Goal: Task Accomplishment & Management: Manage account settings

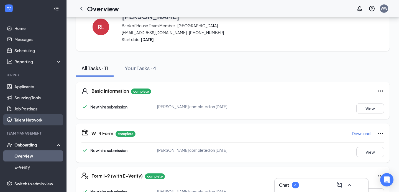
scroll to position [55, 0]
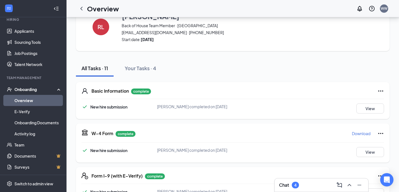
click at [292, 182] on div "Chat 4" at bounding box center [289, 185] width 20 height 7
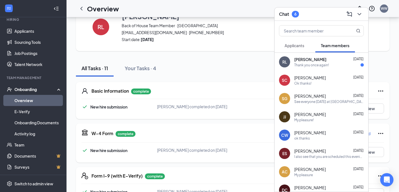
click at [292, 46] on span "Applicants" at bounding box center [295, 45] width 20 height 5
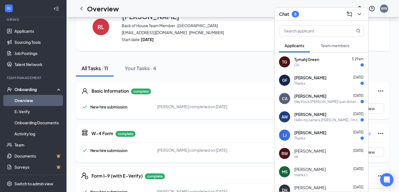
click at [322, 42] on button "Team members" at bounding box center [336, 46] width 40 height 14
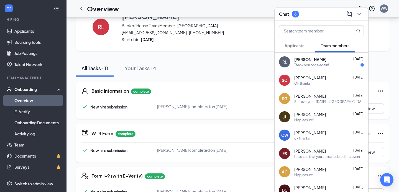
click at [321, 54] on div "[PERSON_NAME] [DATE] Thank you once again!" at bounding box center [322, 62] width 94 height 18
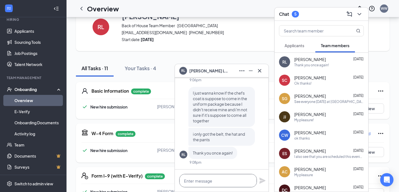
click at [191, 185] on textarea at bounding box center [218, 180] width 78 height 13
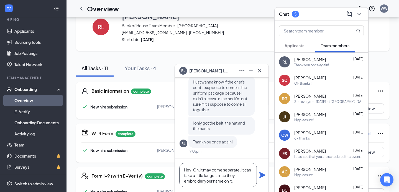
type textarea "Hey! Oh, it may come separate. It can take a little longer since they embroider…"
click at [260, 174] on icon "Plane" at bounding box center [263, 175] width 6 height 6
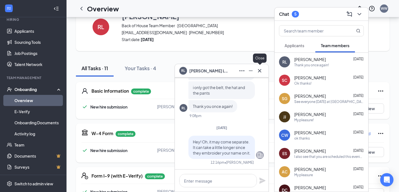
click at [262, 69] on icon "Cross" at bounding box center [260, 70] width 7 height 7
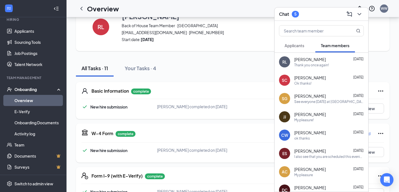
click at [297, 43] on span "Applicants" at bounding box center [295, 45] width 20 height 5
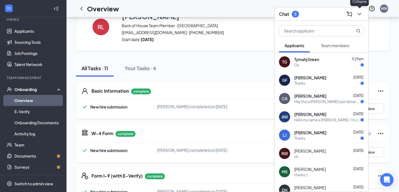
click at [361, 12] on icon "ChevronDown" at bounding box center [359, 14] width 7 height 7
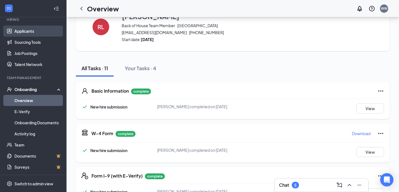
click at [22, 33] on link "Applicants" at bounding box center [37, 31] width 47 height 11
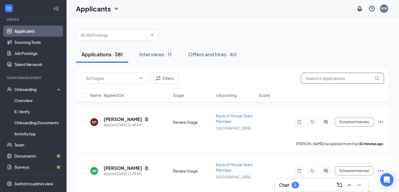
click at [313, 77] on input "text" at bounding box center [342, 78] width 83 height 11
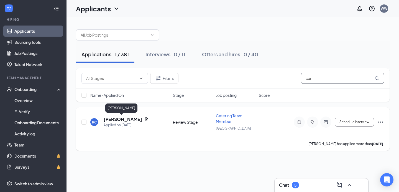
type input "curl"
click at [111, 120] on h5 "[PERSON_NAME]" at bounding box center [123, 119] width 39 height 6
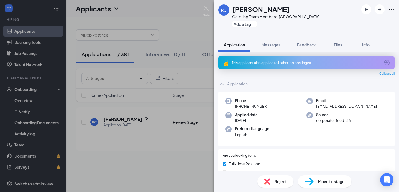
click at [304, 61] on div "This applicant also applied to 1 other job posting(s)" at bounding box center [306, 62] width 149 height 5
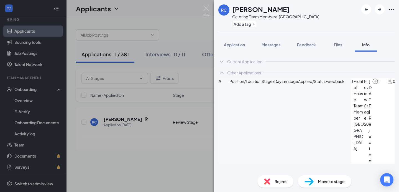
click at [239, 84] on span "Position/Location" at bounding box center [246, 81] width 32 height 6
click at [241, 60] on div "Current Application" at bounding box center [244, 62] width 35 height 6
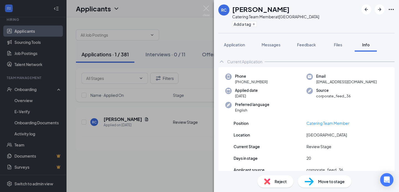
click at [252, 64] on div "Current Application" at bounding box center [244, 62] width 35 height 6
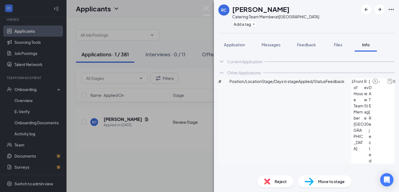
click at [399, 85] on icon "ArrowCircle" at bounding box center [402, 81] width 7 height 7
click at [234, 9] on h1 "[PERSON_NAME]" at bounding box center [260, 8] width 57 height 9
click at [208, 10] on img at bounding box center [206, 11] width 7 height 11
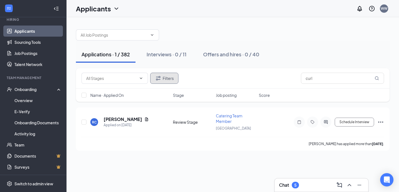
click at [160, 79] on icon "Filter" at bounding box center [158, 78] width 7 height 7
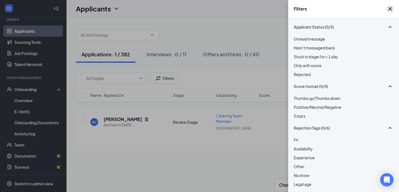
click at [389, 10] on icon "Cross" at bounding box center [390, 8] width 3 height 3
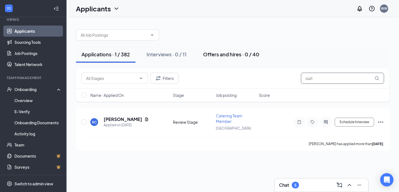
drag, startPoint x: 321, startPoint y: 78, endPoint x: 237, endPoint y: 58, distance: 86.7
click at [239, 62] on div "Applications · 1 / 382 Interviews · 0 / 11 Offers and hires · 0 / 40 Filters cu…" at bounding box center [233, 87] width 314 height 127
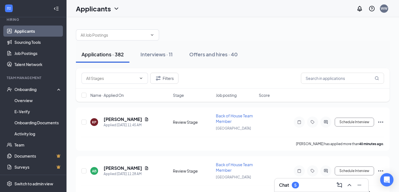
click at [30, 30] on link "Applicants" at bounding box center [37, 31] width 47 height 11
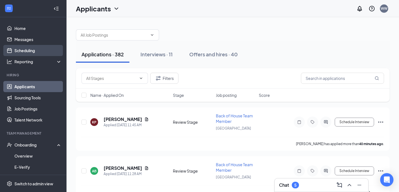
click at [27, 52] on link "Scheduling" at bounding box center [37, 50] width 47 height 11
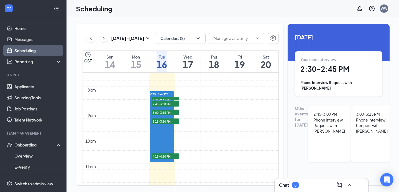
scroll to position [492, 0]
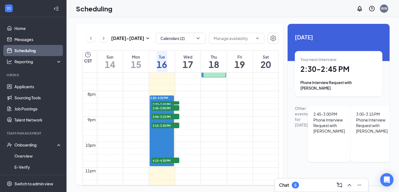
click at [332, 66] on h1 "2:30 - 2:45 PM" at bounding box center [339, 68] width 77 height 9
click at [295, 183] on icon "ArrowLeft" at bounding box center [291, 186] width 7 height 7
click at [318, 123] on div "Phone Interview Request with [PERSON_NAME]" at bounding box center [330, 125] width 32 height 17
click at [295, 183] on icon "ArrowLeft" at bounding box center [291, 186] width 7 height 7
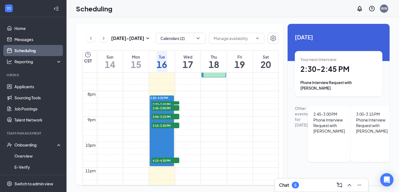
click at [356, 111] on div "3:00 - 3:15 PM" at bounding box center [372, 114] width 32 height 6
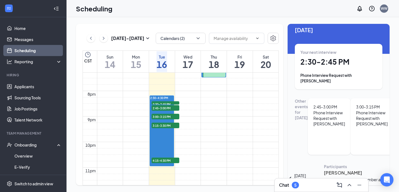
scroll to position [8, 0]
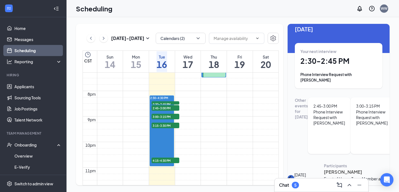
click at [291, 176] on icon "ArrowLeft" at bounding box center [290, 178] width 3 height 5
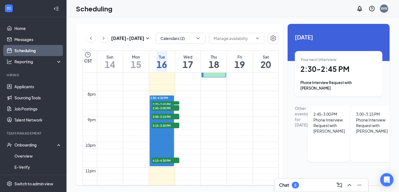
scroll to position [58, 0]
click at [294, 186] on icon "ArrowLeft" at bounding box center [291, 186] width 5 height 1
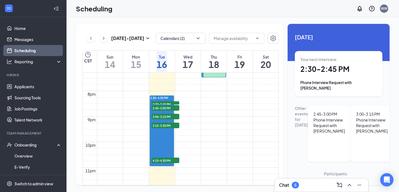
click at [302, 171] on div "[DATE] 4:15-4:30 PM" at bounding box center [306, 189] width 36 height 37
click at [295, 186] on icon "ArrowLeft" at bounding box center [291, 189] width 7 height 7
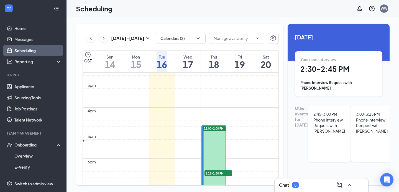
scroll to position [355, 0]
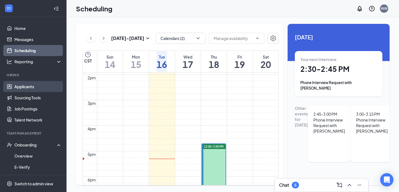
click at [14, 86] on link "Applicants" at bounding box center [37, 86] width 47 height 11
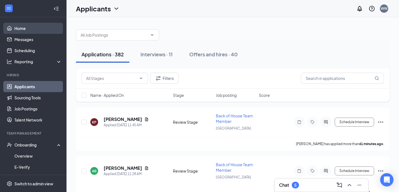
click at [23, 27] on link "Home" at bounding box center [37, 28] width 47 height 11
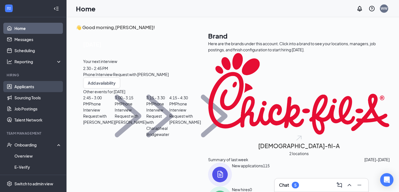
click at [25, 86] on link "Applicants" at bounding box center [37, 86] width 47 height 11
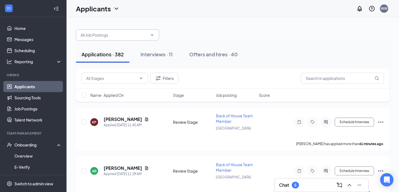
click at [131, 35] on input "text" at bounding box center [114, 35] width 67 height 6
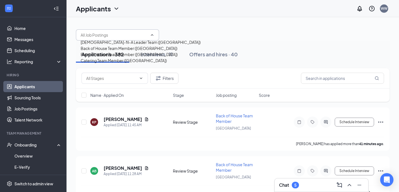
click at [113, 45] on div "[DEMOGRAPHIC_DATA]-fil-A Leader Team ([GEOGRAPHIC_DATA])" at bounding box center [141, 42] width 120 height 6
type input "[DEMOGRAPHIC_DATA]-fil-A Leader Team ([GEOGRAPHIC_DATA])"
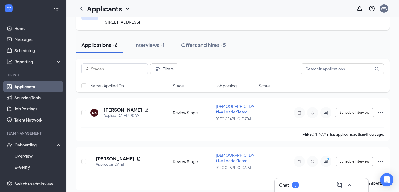
scroll to position [13, 0]
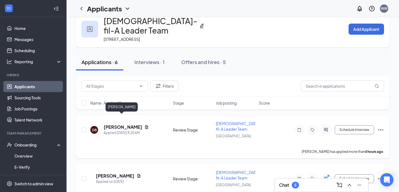
click at [124, 124] on h5 "[PERSON_NAME]" at bounding box center [123, 127] width 39 height 6
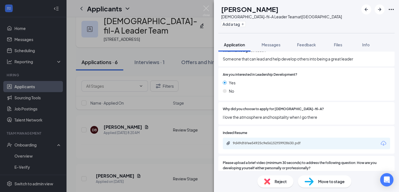
scroll to position [643, 0]
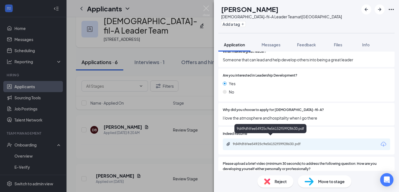
click at [252, 142] on div "9d49df6fee54925c9e56152f59928630.pdf" at bounding box center [272, 144] width 78 height 4
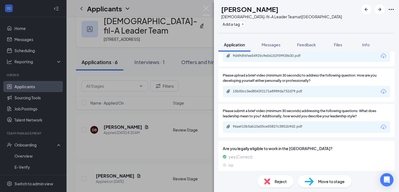
scroll to position [729, 0]
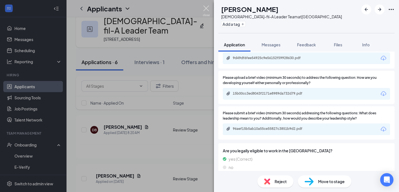
click at [206, 8] on img at bounding box center [206, 11] width 7 height 11
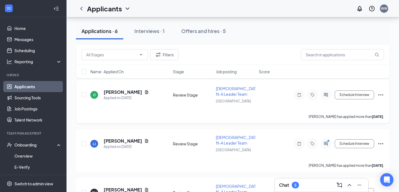
scroll to position [219, 0]
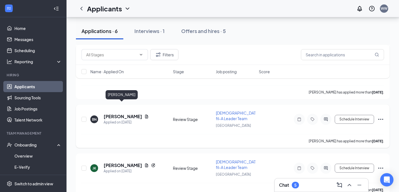
click at [114, 113] on h5 "[PERSON_NAME]" at bounding box center [123, 116] width 39 height 6
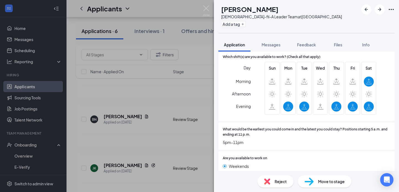
scroll to position [161, 0]
click at [209, 11] on img at bounding box center [206, 11] width 7 height 11
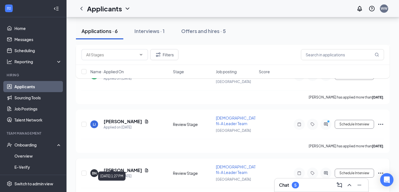
scroll to position [165, 0]
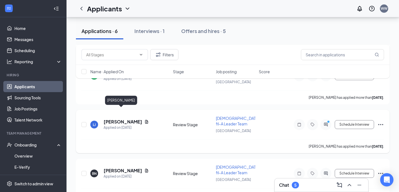
click at [120, 119] on h5 "[PERSON_NAME]" at bounding box center [123, 122] width 39 height 6
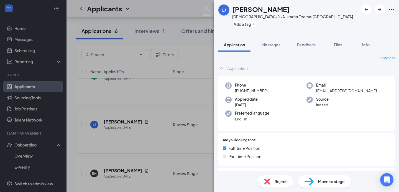
click at [120, 113] on div "[PERSON_NAME] [DEMOGRAPHIC_DATA]-fil-A Leader Team at [GEOGRAPHIC_DATA] Add a t…" at bounding box center [199, 96] width 399 height 192
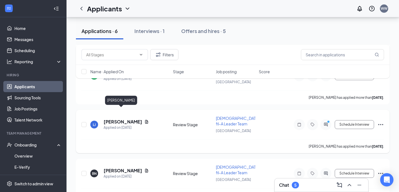
click at [120, 119] on h5 "[PERSON_NAME]" at bounding box center [123, 122] width 39 height 6
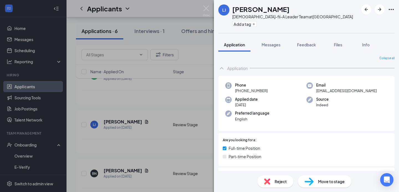
click at [187, 53] on div "[PERSON_NAME] [DEMOGRAPHIC_DATA]-fil-A Leader Team at [GEOGRAPHIC_DATA] Add a t…" at bounding box center [199, 96] width 399 height 192
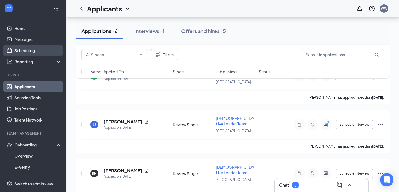
click at [17, 49] on link "Scheduling" at bounding box center [37, 50] width 47 height 11
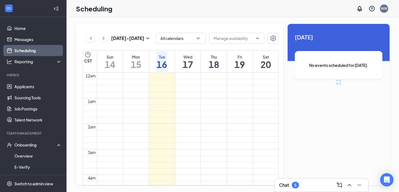
scroll to position [273, 0]
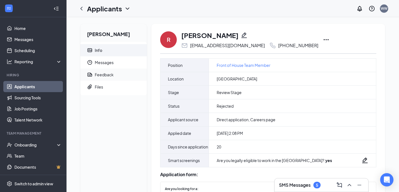
click at [106, 76] on div "Feedback" at bounding box center [104, 75] width 19 height 6
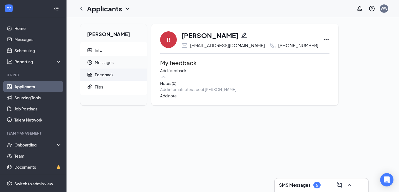
click at [105, 62] on span "Messages" at bounding box center [119, 62] width 48 height 12
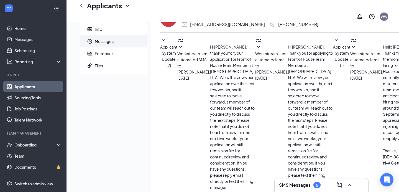
scroll to position [28, 0]
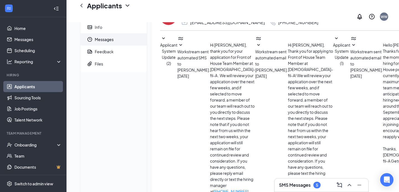
click at [351, 72] on span "Workstream sent automated email to Rebecca Curl." at bounding box center [367, 60] width 33 height 23
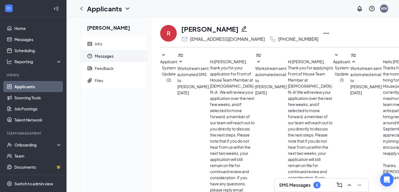
scroll to position [0, 0]
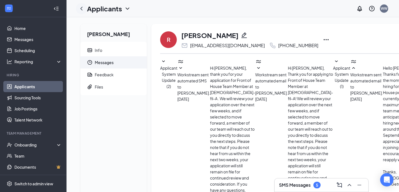
click at [82, 10] on icon "ChevronLeft" at bounding box center [81, 9] width 2 height 4
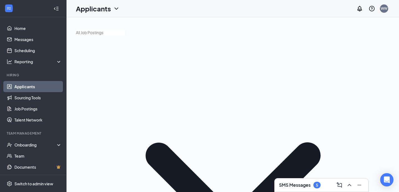
type input "rebecca"
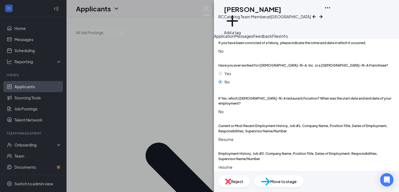
scroll to position [404, 0]
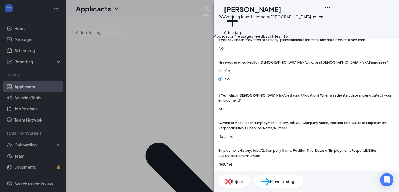
click at [253, 39] on button "Messages" at bounding box center [244, 36] width 19 height 6
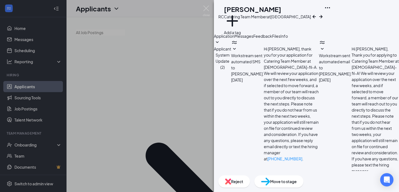
scroll to position [10, 0]
click at [235, 39] on button "Application" at bounding box center [224, 36] width 21 height 6
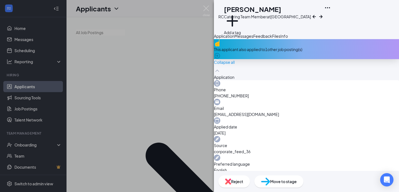
click at [200, 10] on div "RC Rebecca Curl Catering Team Member at Getwell Road Add a tag Application Mess…" at bounding box center [199, 96] width 399 height 192
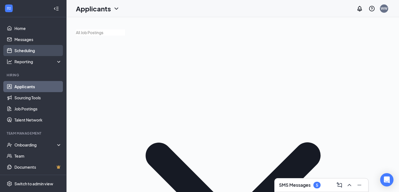
click at [20, 56] on link "Scheduling" at bounding box center [37, 50] width 47 height 11
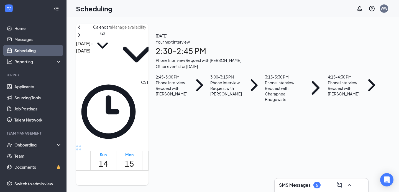
scroll to position [293, 0]
click at [24, 82] on link "Applicants" at bounding box center [37, 86] width 47 height 11
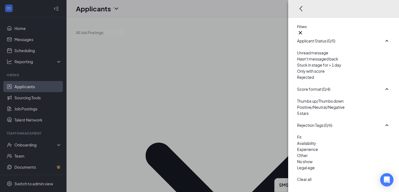
click at [307, 80] on div "Rejected" at bounding box center [343, 77] width 93 height 6
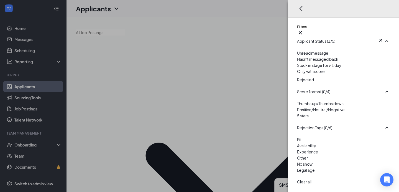
click at [258, 29] on div "Filters Applicant Status (1/5) Unread message Hasn't messaged back Stuck in sta…" at bounding box center [199, 96] width 399 height 192
click at [304, 29] on icon "Cross" at bounding box center [300, 32] width 7 height 7
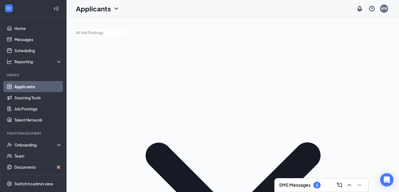
type input "rebecca"
click at [336, 131] on p "Unreject" at bounding box center [356, 132] width 50 height 6
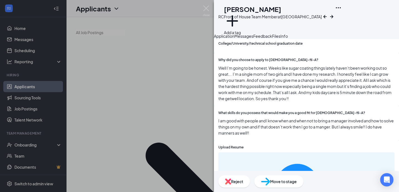
scroll to position [808, 0]
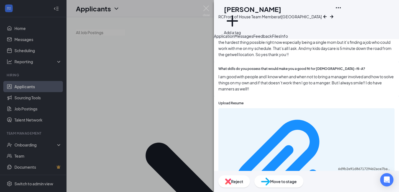
click at [292, 119] on div "6d9b2e91d8671729462ace7ba3b7db58.pdf" at bounding box center [307, 169] width 176 height 122
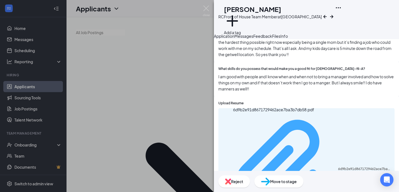
click at [338, 167] on div "6d9b2e91d8671729462ace7ba3b7db58.pdf" at bounding box center [364, 169] width 53 height 4
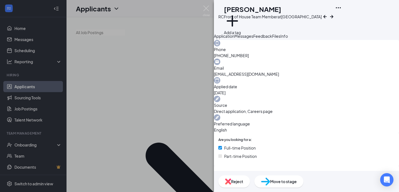
scroll to position [0, 0]
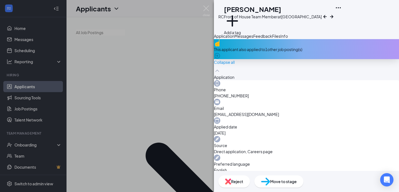
click at [253, 39] on button "Messages" at bounding box center [244, 36] width 19 height 6
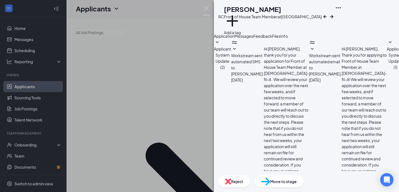
scroll to position [68, 0]
click at [272, 39] on span "Feedback" at bounding box center [262, 36] width 19 height 5
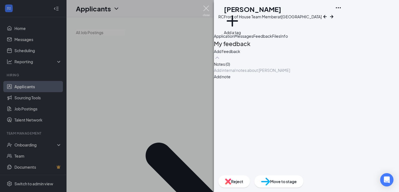
click at [203, 10] on img at bounding box center [206, 11] width 7 height 11
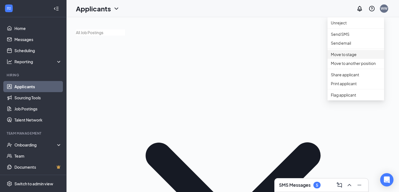
click at [346, 57] on p "Move to stage" at bounding box center [356, 54] width 50 height 6
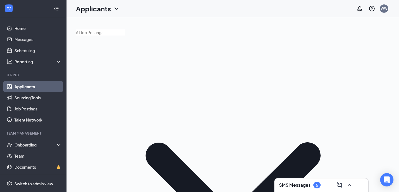
type input "Phone Interview Request (next stage)"
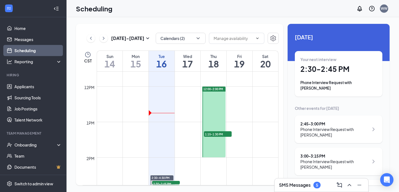
scroll to position [412, 0]
